Goal: Task Accomplishment & Management: Manage account settings

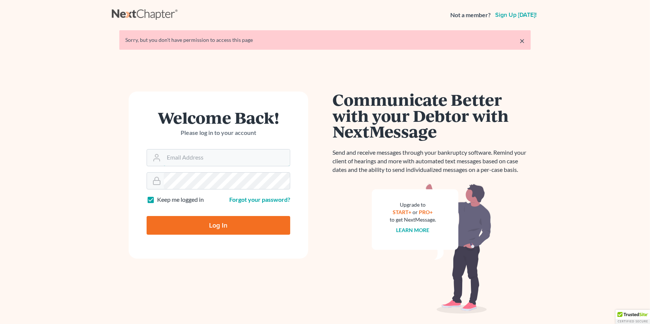
type input "[EMAIL_ADDRESS][DOMAIN_NAME]"
click at [204, 228] on input "Log In" at bounding box center [219, 225] width 144 height 19
type input "Thinking..."
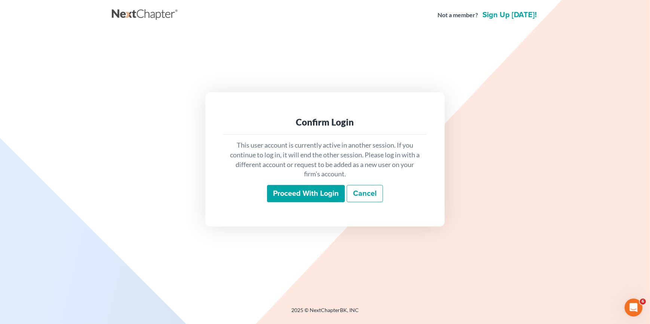
click at [275, 196] on input "Proceed with login" at bounding box center [306, 193] width 78 height 17
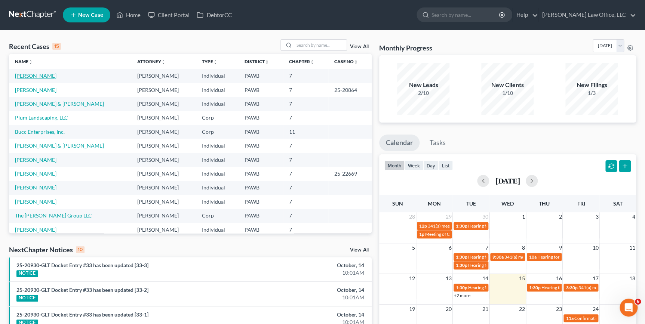
click at [28, 77] on link "[PERSON_NAME]" at bounding box center [36, 76] width 42 height 6
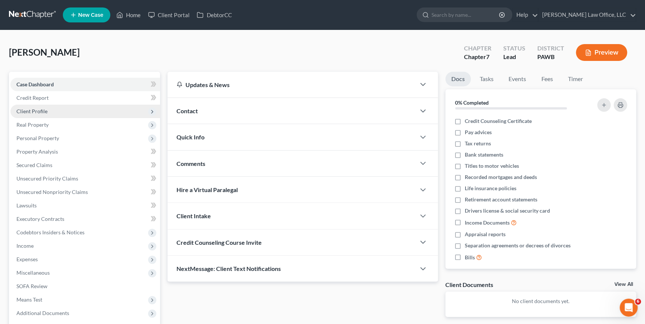
click at [42, 112] on span "Client Profile" at bounding box center [31, 111] width 31 height 6
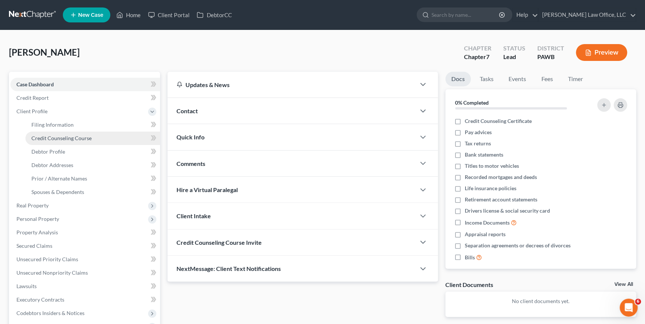
click at [46, 140] on span "Credit Counseling Course" at bounding box center [61, 138] width 60 height 6
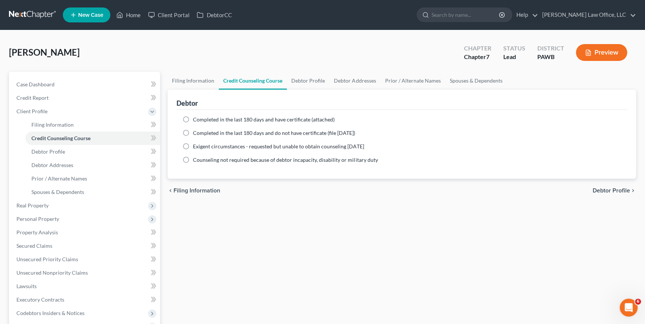
click at [193, 122] on label "Completed in the last 180 days and have certificate (attached)" at bounding box center [264, 119] width 142 height 7
click at [196, 121] on input "Completed in the last 180 days and have certificate (attached)" at bounding box center [198, 118] width 5 height 5
radio input "true"
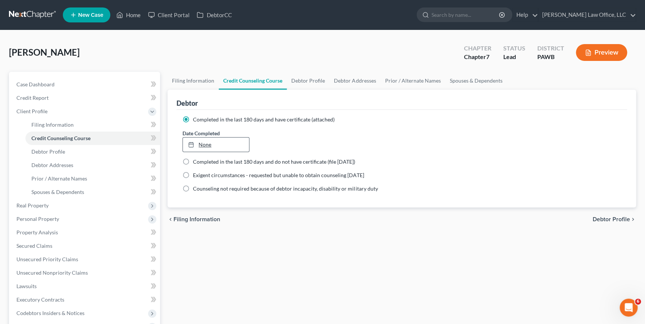
click at [220, 146] on link "None" at bounding box center [216, 145] width 66 height 14
type input "[DATE]"
click at [601, 218] on span "Debtor Profile" at bounding box center [611, 220] width 37 height 6
select select "1"
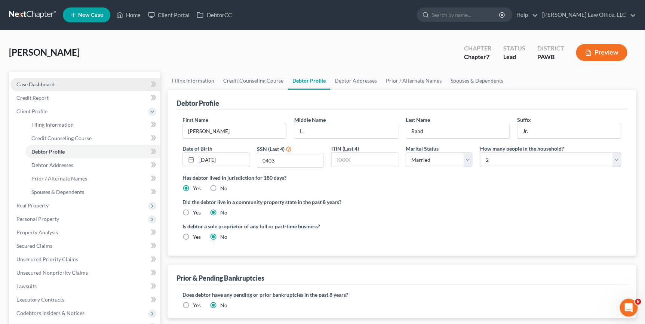
click at [49, 88] on link "Case Dashboard" at bounding box center [85, 84] width 150 height 13
